Goal: Information Seeking & Learning: Learn about a topic

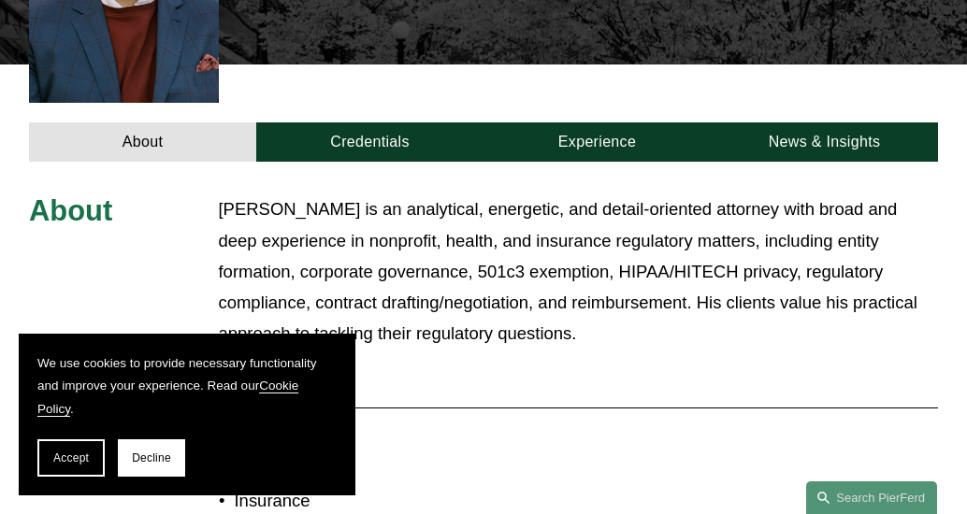
scroll to position [639, 0]
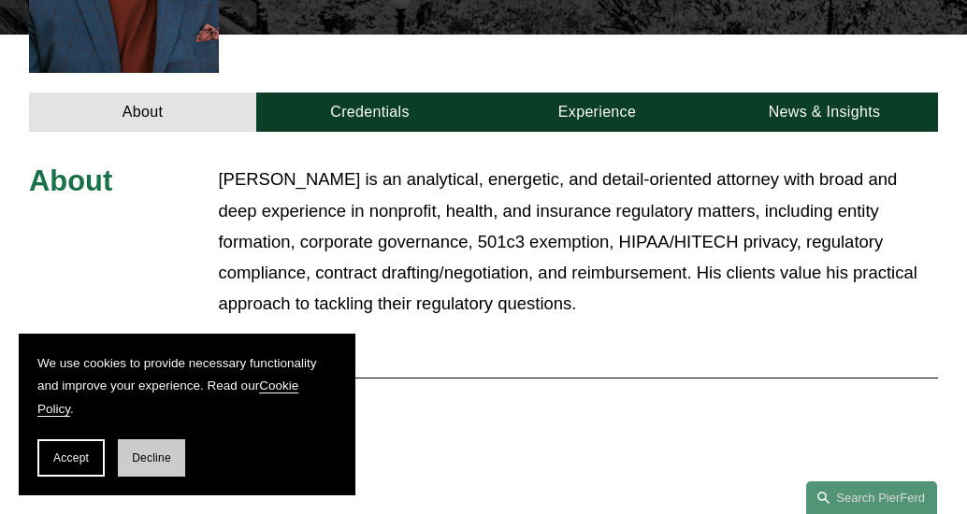
click at [124, 453] on button "Decline" at bounding box center [151, 457] width 67 height 37
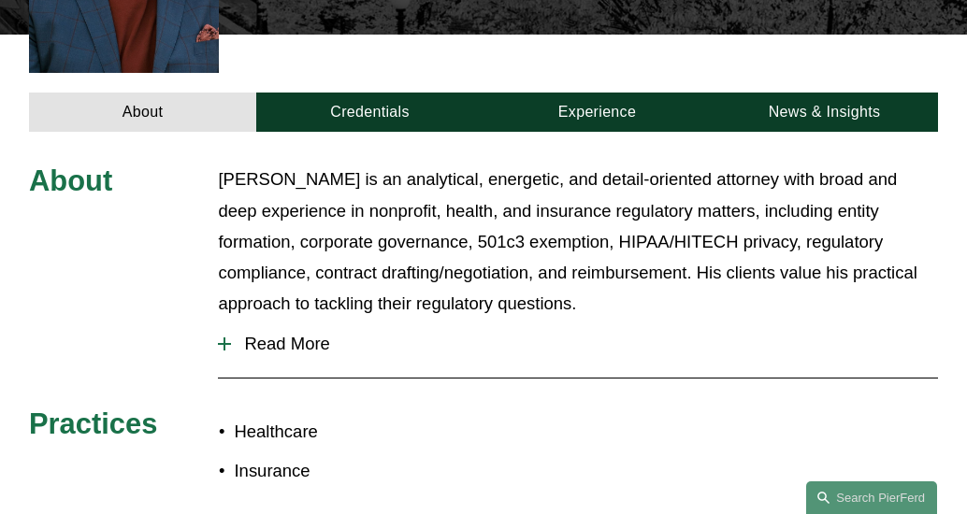
scroll to position [676, 0]
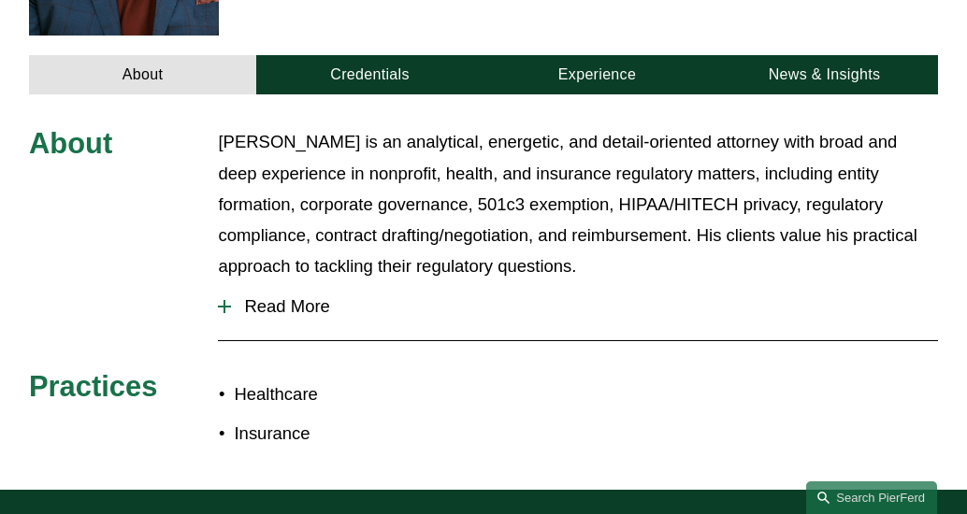
click at [304, 296] on span "Read More" at bounding box center [584, 306] width 707 height 21
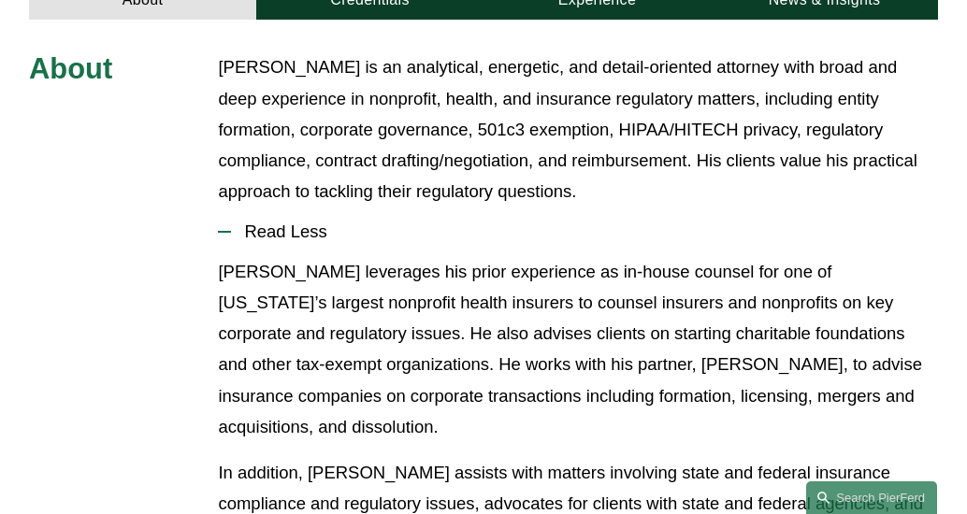
scroll to position [788, 0]
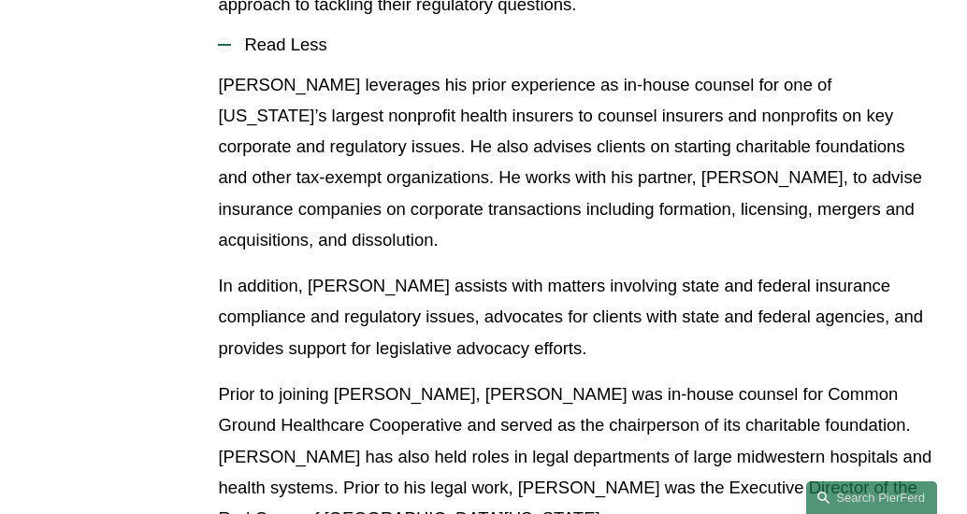
click at [304, 279] on p "In addition, [PERSON_NAME] assists with matters involving state and federal ins…" at bounding box center [578, 316] width 720 height 93
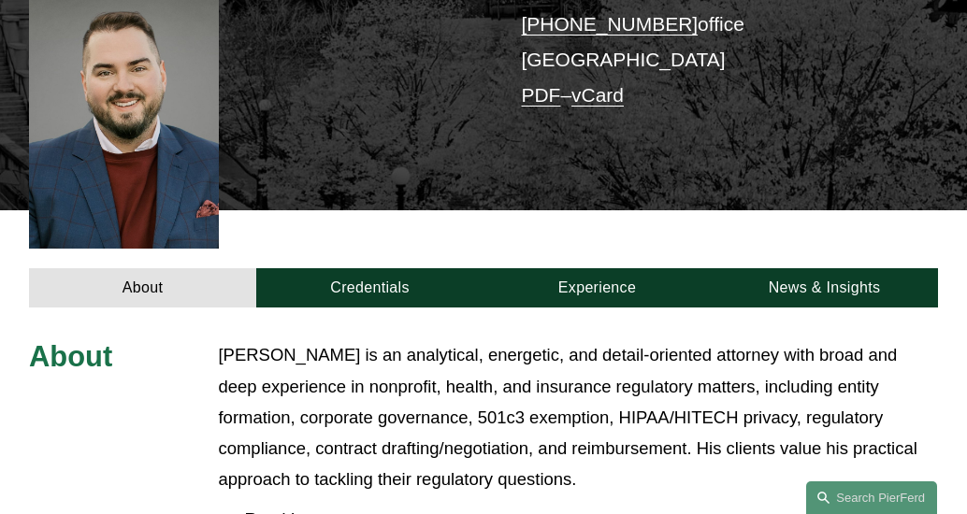
scroll to position [377, 0]
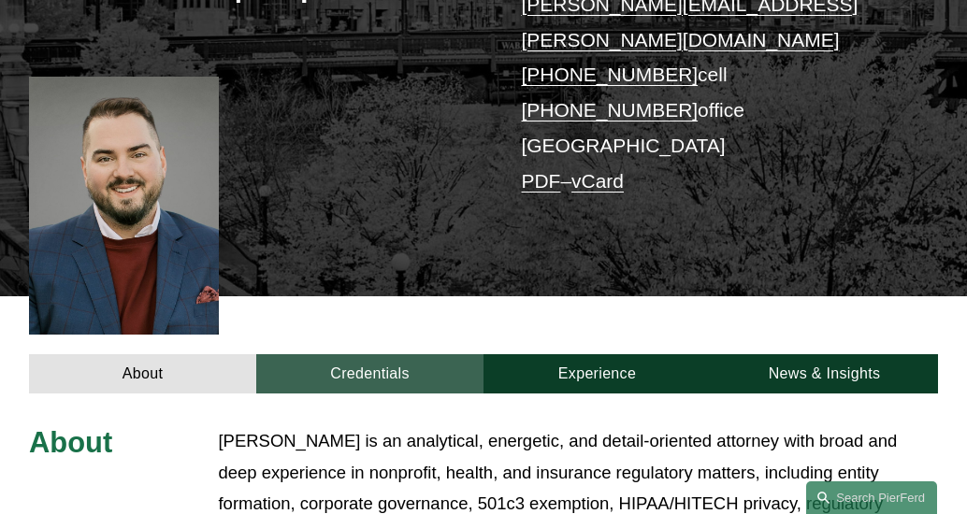
click at [347, 354] on link "Credentials" at bounding box center [369, 373] width 227 height 39
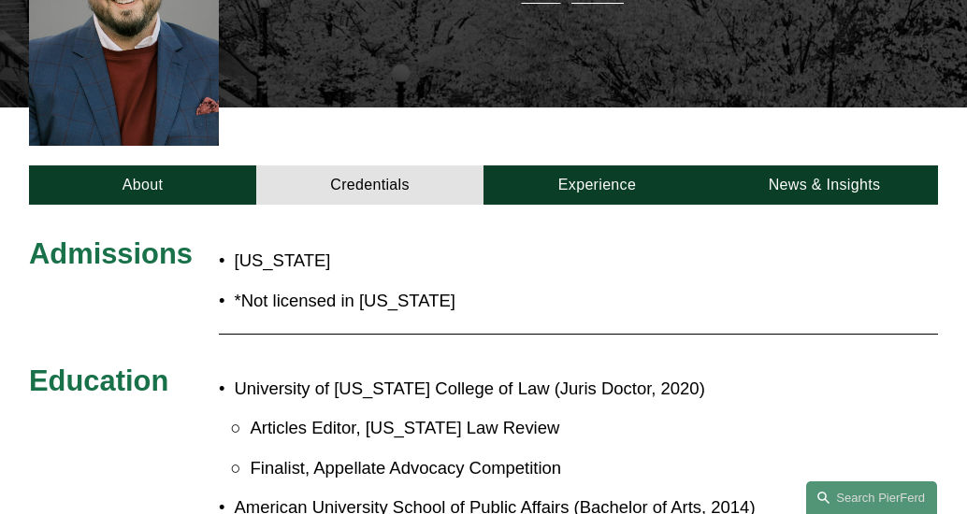
scroll to position [564, 0]
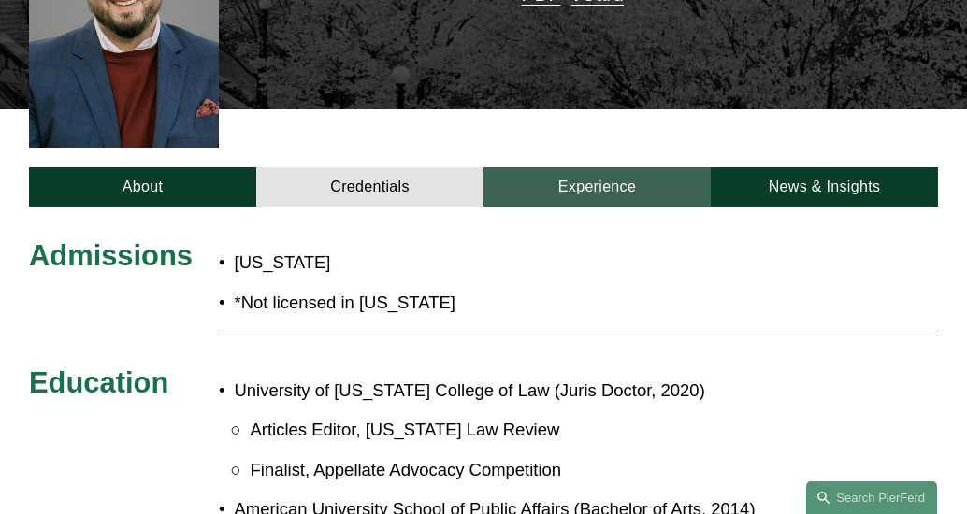
click at [619, 167] on link "Experience" at bounding box center [596, 186] width 227 height 39
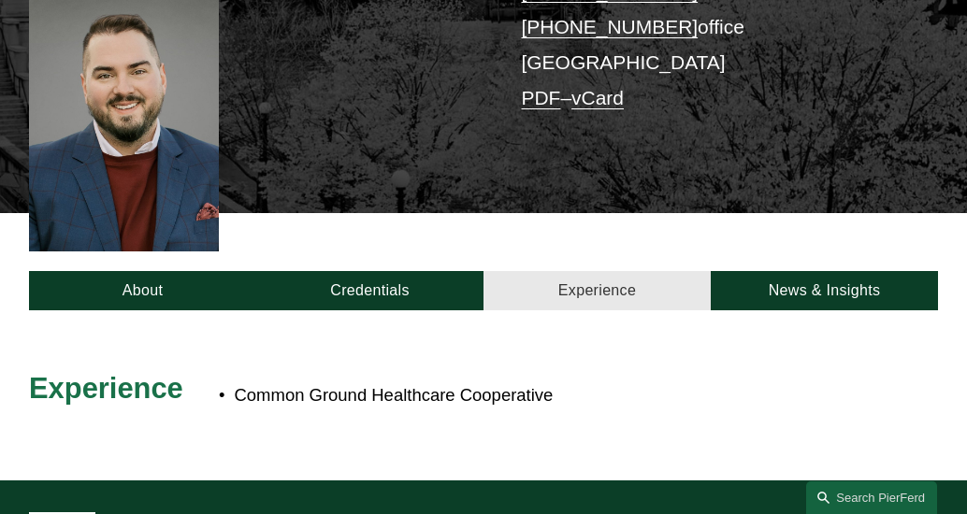
scroll to position [452, 0]
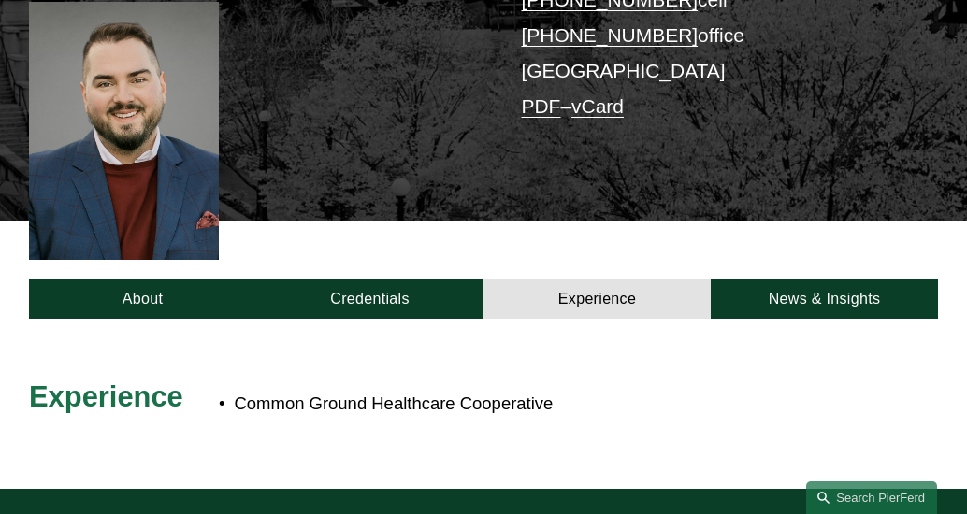
click at [182, 248] on div "About Credentials Experience News & Insights" at bounding box center [483, 270] width 967 height 97
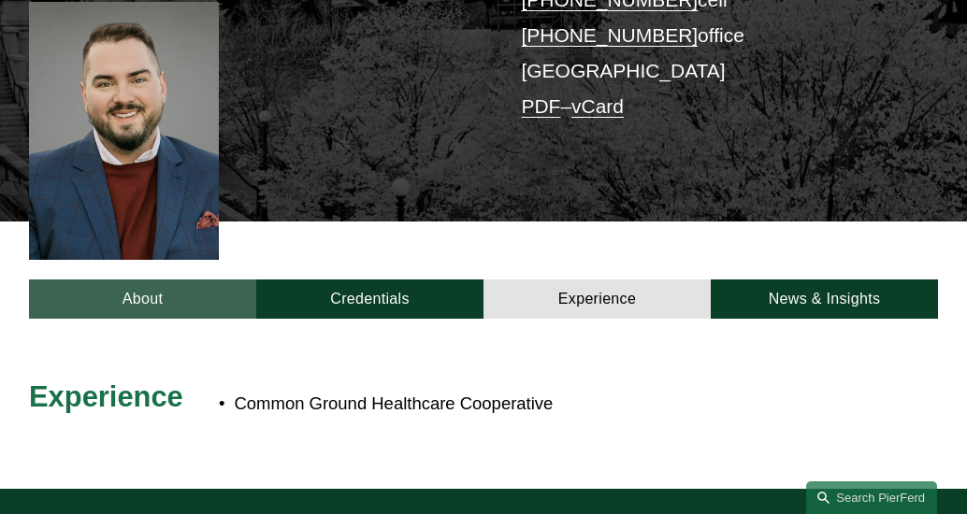
click at [145, 280] on link "About" at bounding box center [142, 299] width 227 height 39
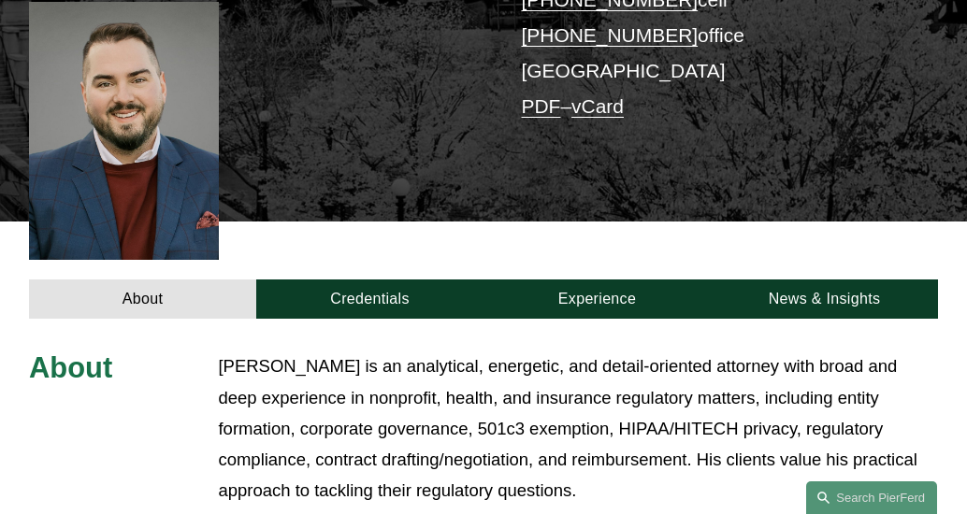
click at [358, 351] on p "[PERSON_NAME] is an analytical, energetic, and detail-oriented attorney with br…" at bounding box center [578, 428] width 720 height 155
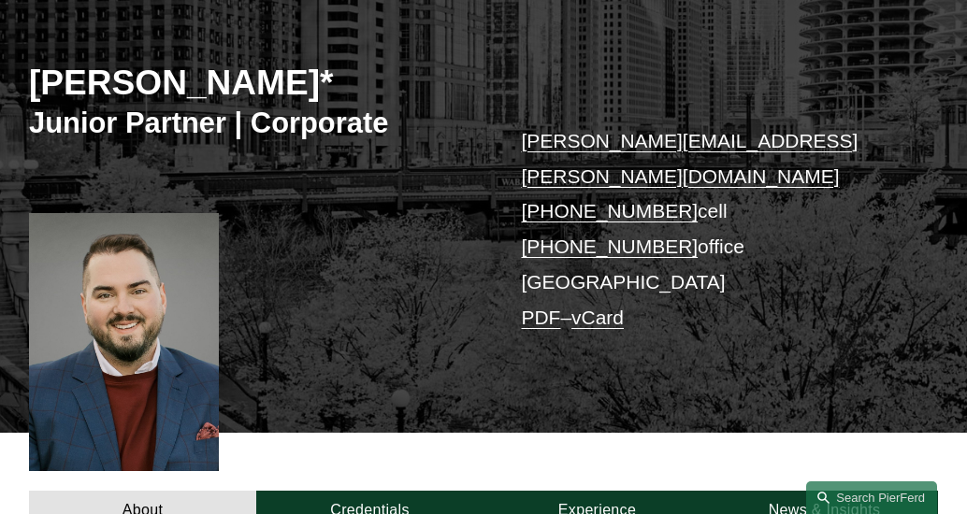
scroll to position [227, 0]
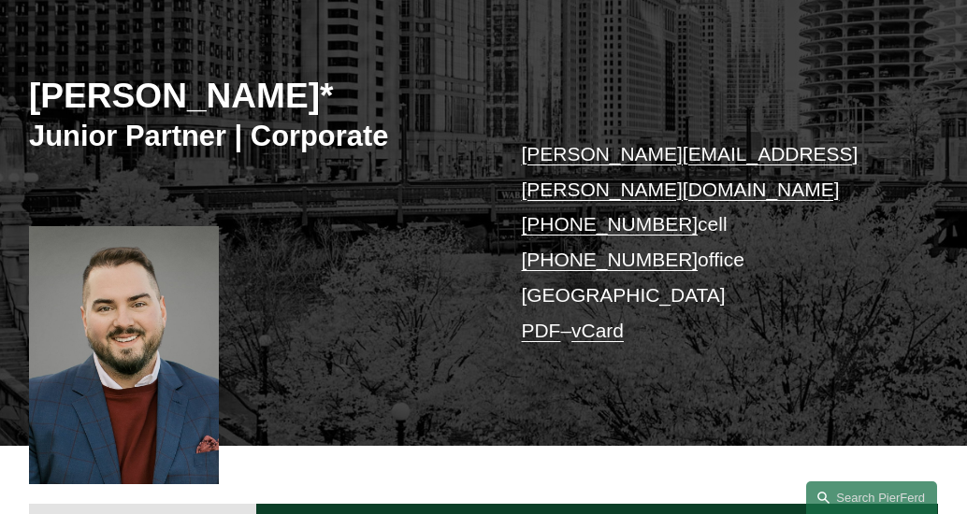
drag, startPoint x: 307, startPoint y: 94, endPoint x: -7, endPoint y: 70, distance: 315.1
copy h2 "[PERSON_NAME]"
